Goal: Communication & Community: Share content

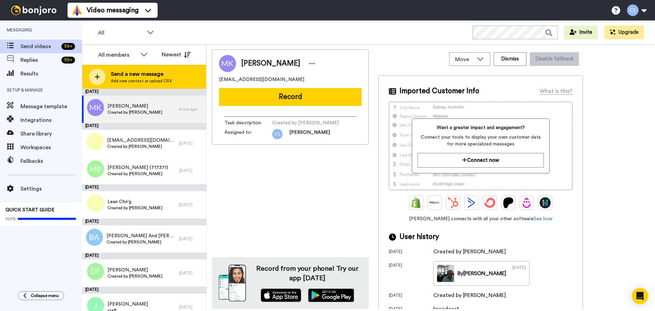
click at [124, 74] on span "Send a new message" at bounding box center [141, 74] width 61 height 8
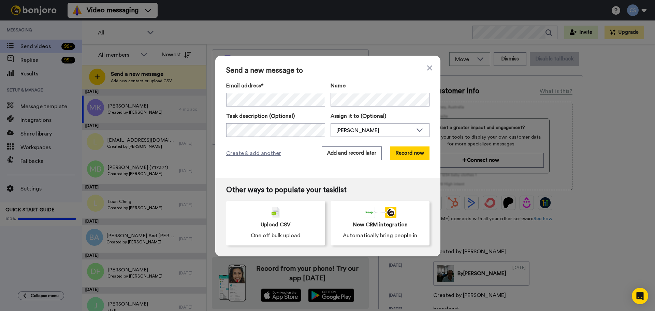
click at [286, 155] on div "Create & add another Add and record later Record now" at bounding box center [327, 153] width 203 height 14
click at [297, 154] on div "Create & add another Add and record later Record now" at bounding box center [327, 154] width 203 height 14
click at [411, 155] on button "Record now" at bounding box center [410, 154] width 40 height 14
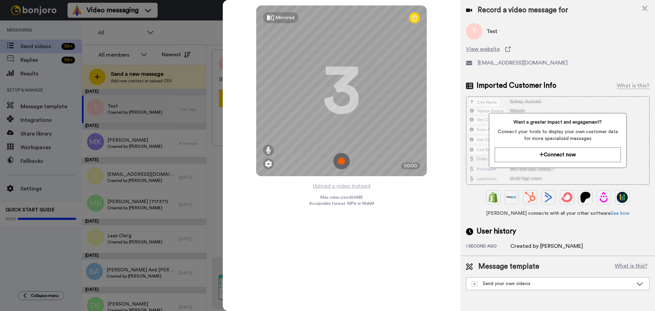
click at [340, 165] on img at bounding box center [341, 161] width 16 height 16
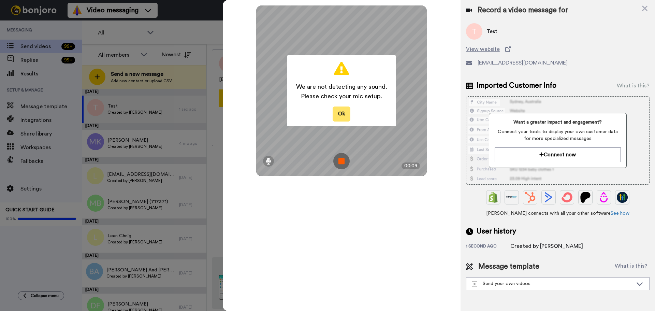
click at [344, 115] on button "Ok" at bounding box center [342, 114] width 18 height 15
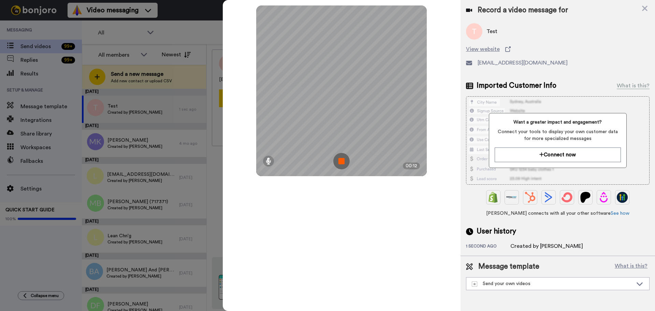
click at [342, 159] on img at bounding box center [341, 161] width 16 height 16
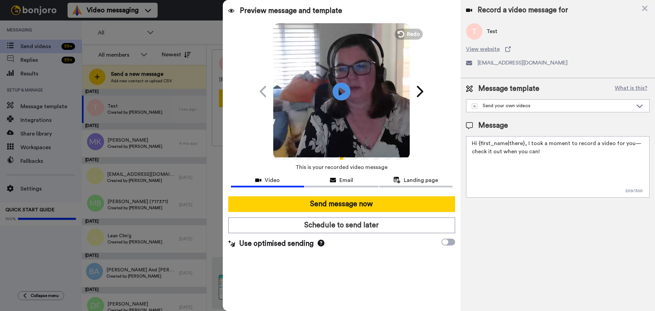
click at [345, 91] on icon "Play/Pause" at bounding box center [342, 91] width 18 height 32
click at [646, 9] on icon at bounding box center [644, 8] width 5 height 5
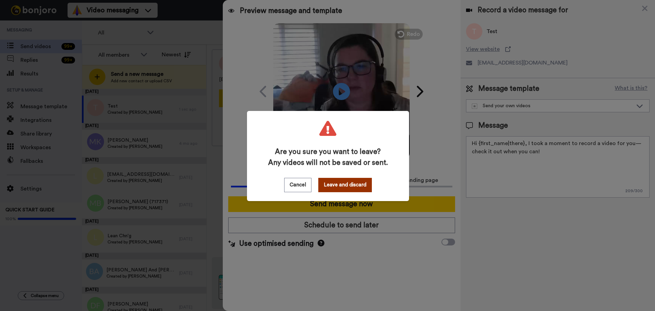
click at [341, 184] on button "Leave and discard" at bounding box center [345, 185] width 54 height 14
